Goal: Task Accomplishment & Management: Complete application form

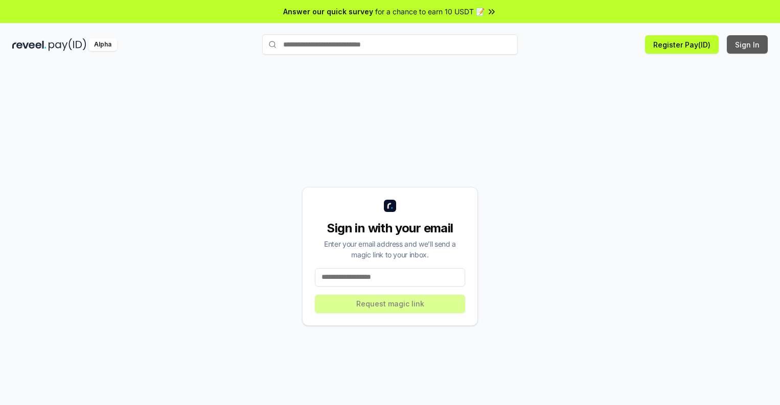
click at [748, 44] on button "Sign In" at bounding box center [747, 44] width 41 height 18
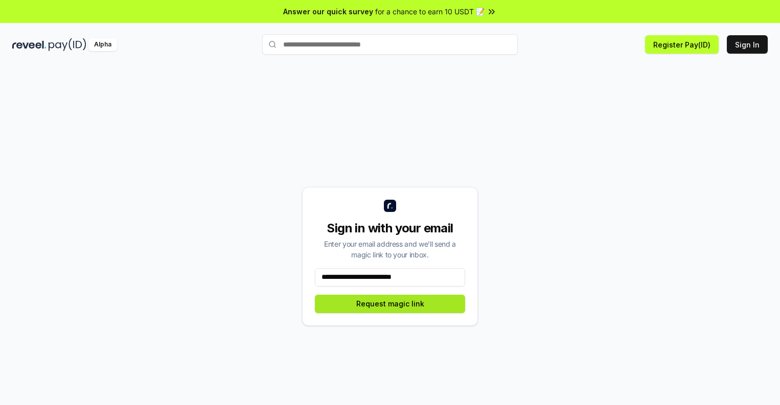
type input "**********"
click at [390, 304] on button "Request magic link" at bounding box center [390, 304] width 150 height 18
